Goal: Check status: Check status

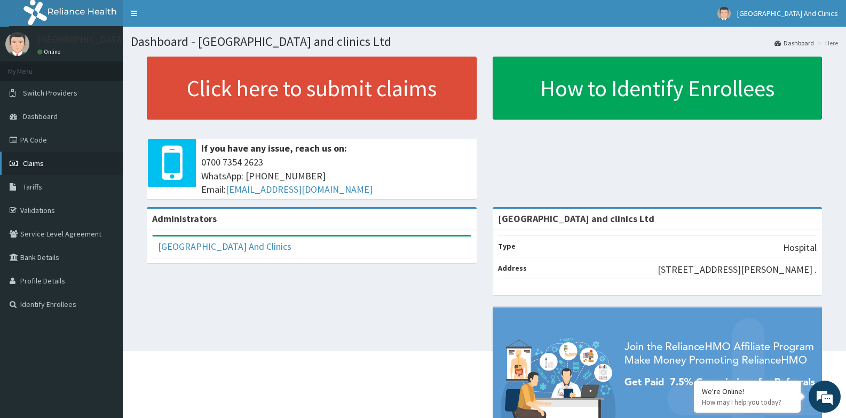
click at [46, 163] on link "Claims" at bounding box center [61, 163] width 123 height 23
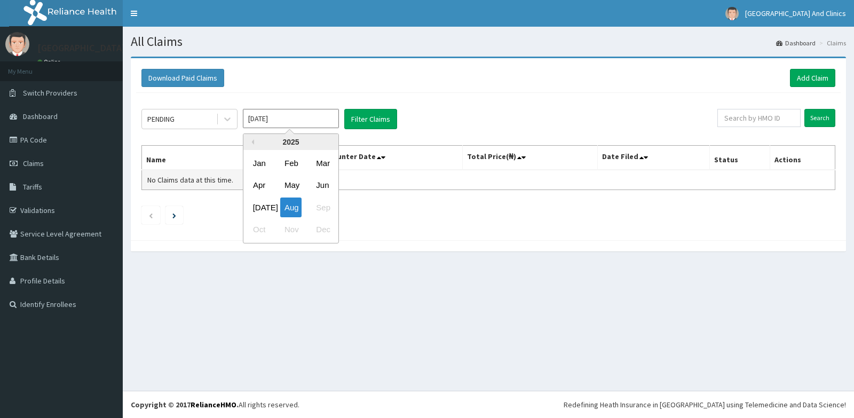
click at [258, 210] on div "[DATE]" at bounding box center [259, 208] width 21 height 20
type input "[DATE]"
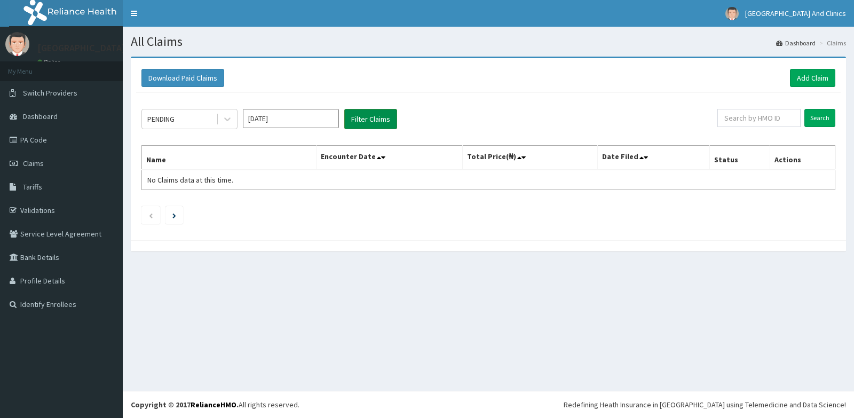
click at [373, 117] on button "Filter Claims" at bounding box center [370, 119] width 53 height 20
click at [372, 119] on button "Filter Claims" at bounding box center [370, 119] width 53 height 20
click at [227, 123] on icon at bounding box center [227, 119] width 11 height 11
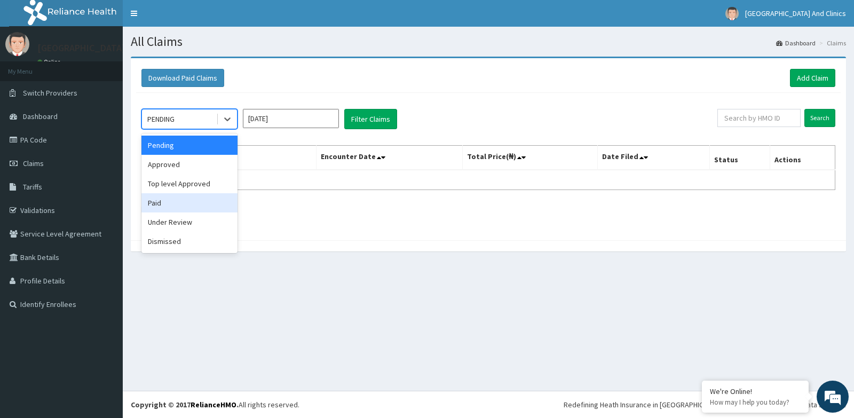
click at [183, 203] on div "Paid" at bounding box center [190, 202] width 96 height 19
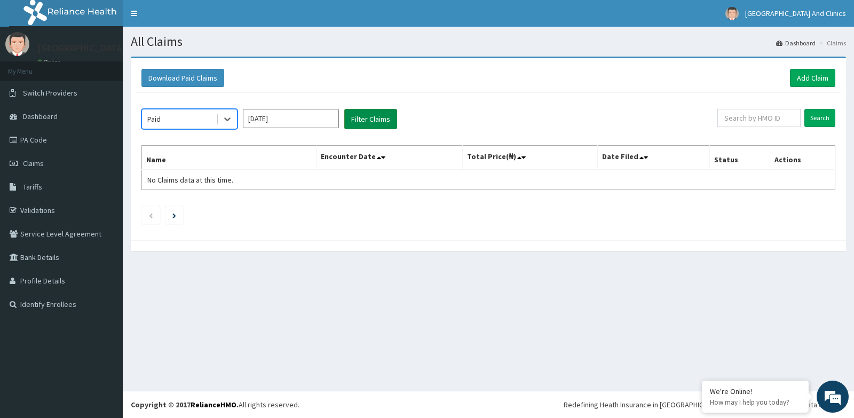
click at [364, 118] on button "Filter Claims" at bounding box center [370, 119] width 53 height 20
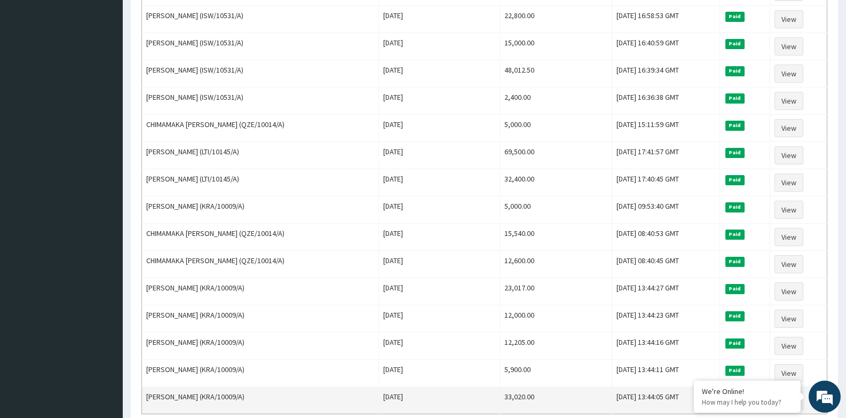
scroll to position [732, 0]
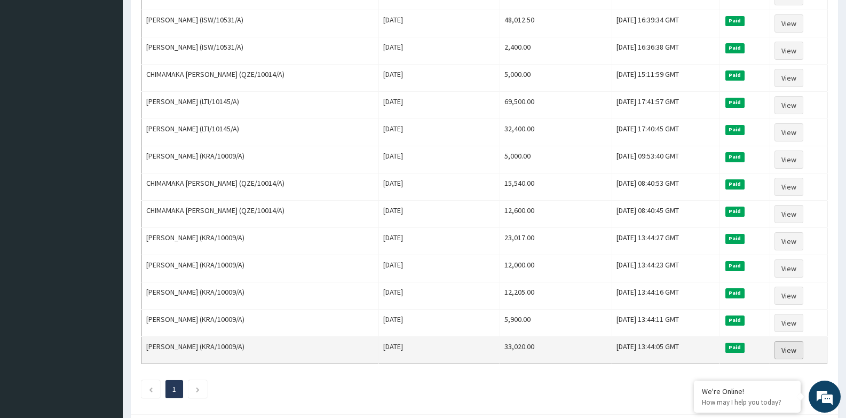
click at [790, 351] on link "View" at bounding box center [789, 350] width 29 height 18
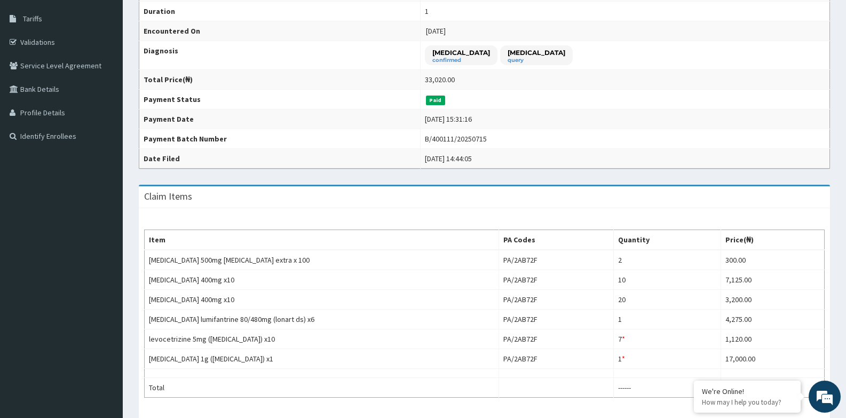
scroll to position [27, 0]
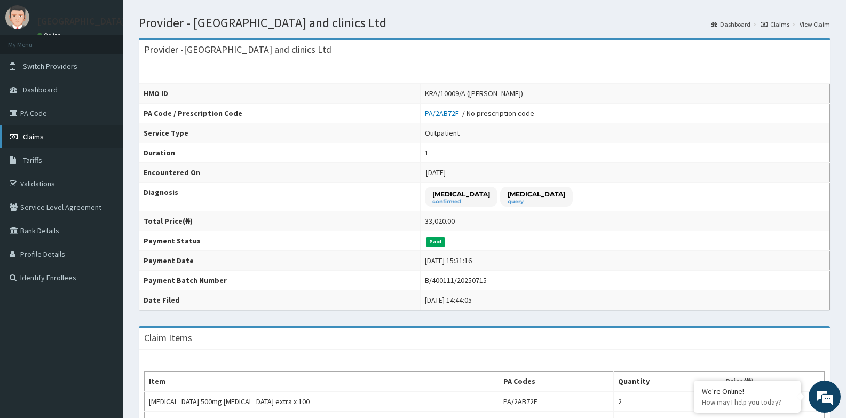
click at [68, 137] on link "Claims" at bounding box center [61, 136] width 123 height 23
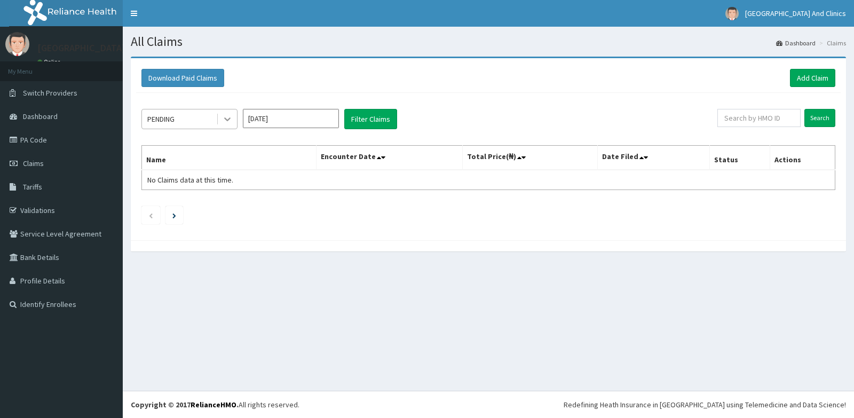
click at [226, 119] on icon at bounding box center [227, 119] width 11 height 11
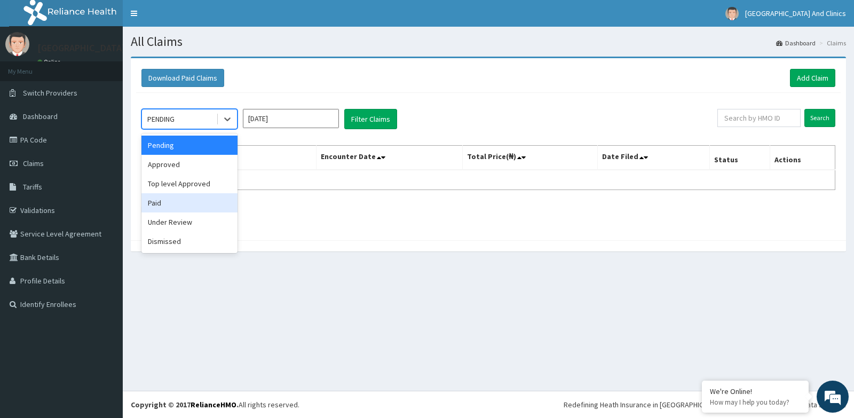
click at [176, 198] on div "Paid" at bounding box center [190, 202] width 96 height 19
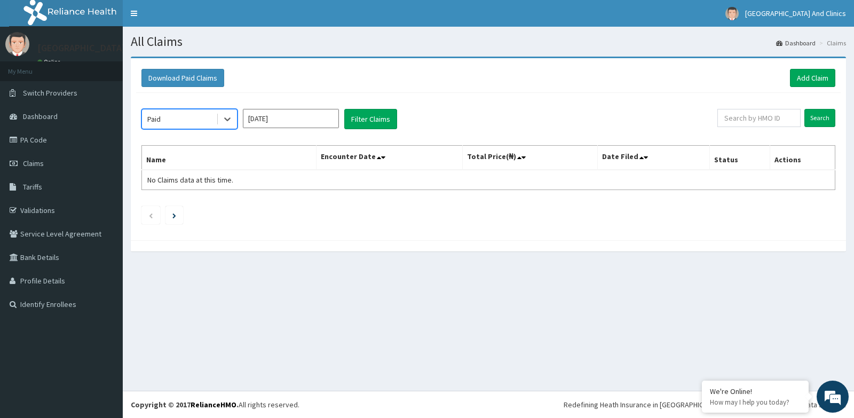
click at [329, 120] on input "[DATE]" at bounding box center [291, 118] width 96 height 19
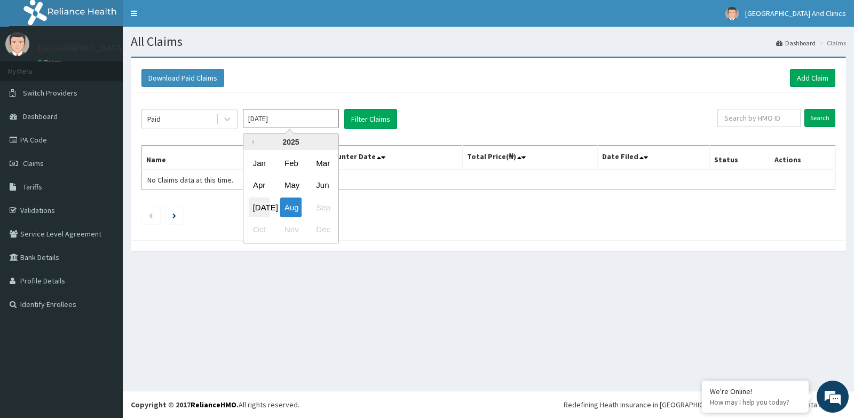
click at [260, 204] on div "[DATE]" at bounding box center [259, 208] width 21 height 20
type input "[DATE]"
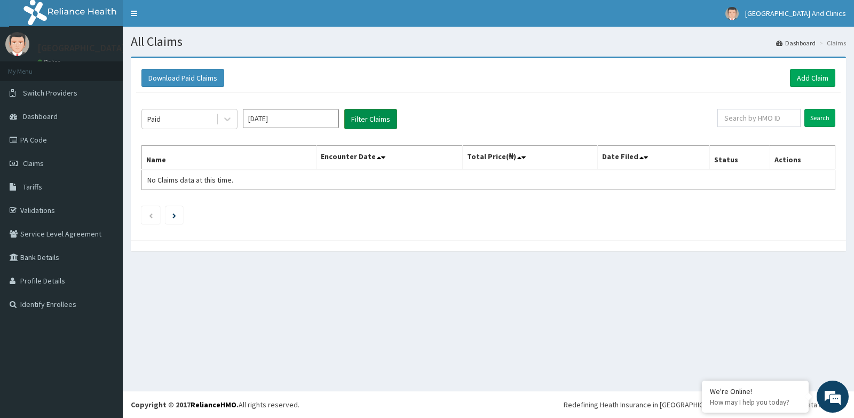
click at [364, 118] on button "Filter Claims" at bounding box center [370, 119] width 53 height 20
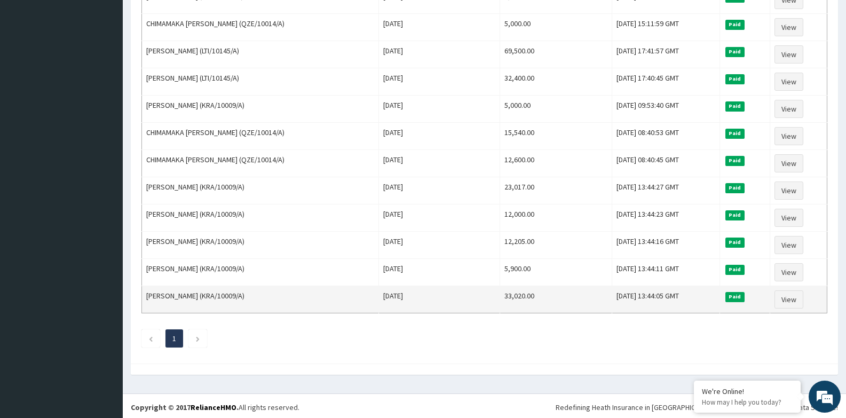
scroll to position [786, 0]
